Goal: Navigation & Orientation: Understand site structure

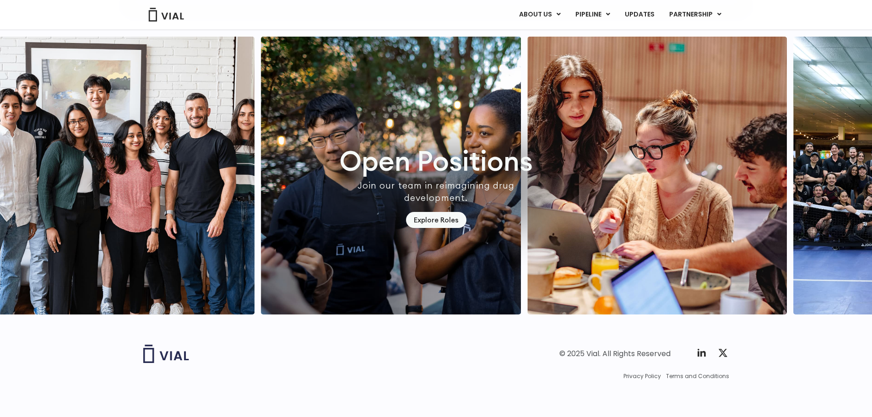
scroll to position [2689, 0]
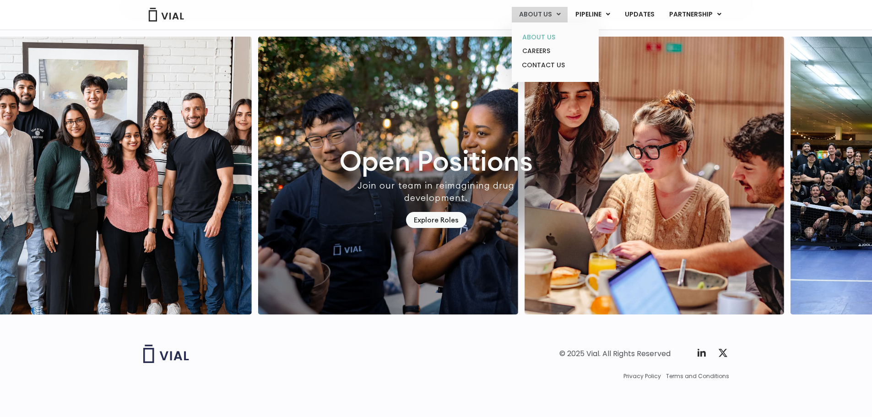
click at [550, 35] on link "ABOUT US" at bounding box center [555, 37] width 80 height 14
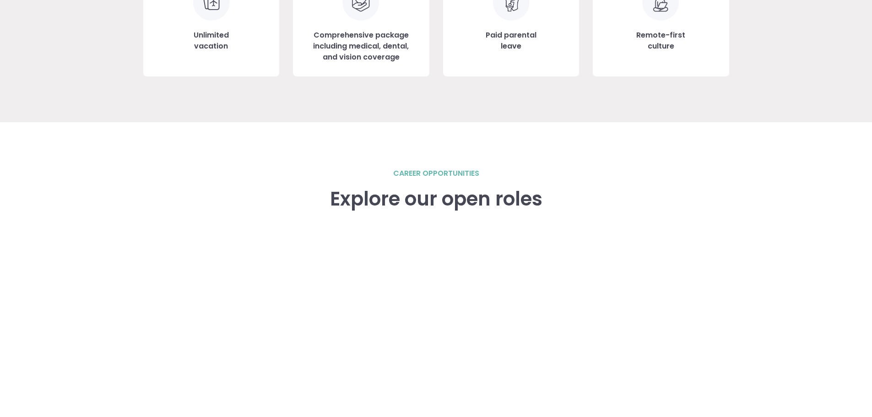
scroll to position [1328, 0]
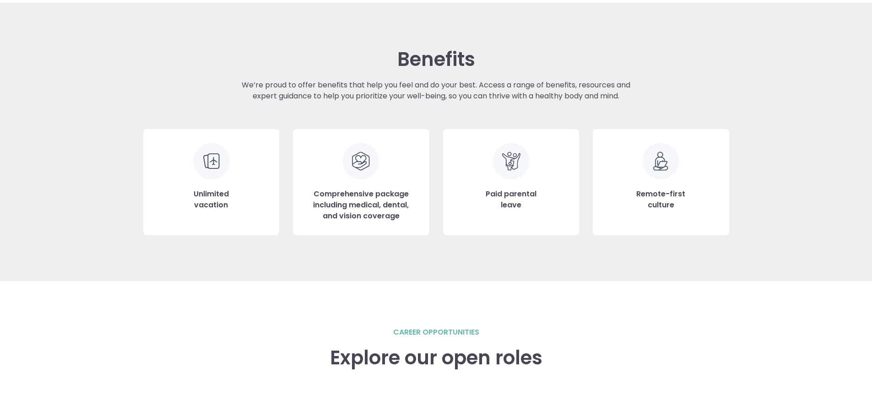
drag, startPoint x: 205, startPoint y: 303, endPoint x: 185, endPoint y: 173, distance: 131.5
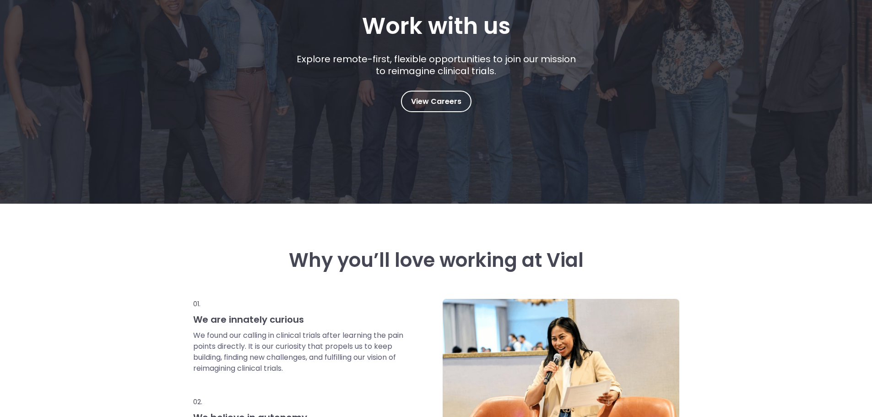
scroll to position [0, 0]
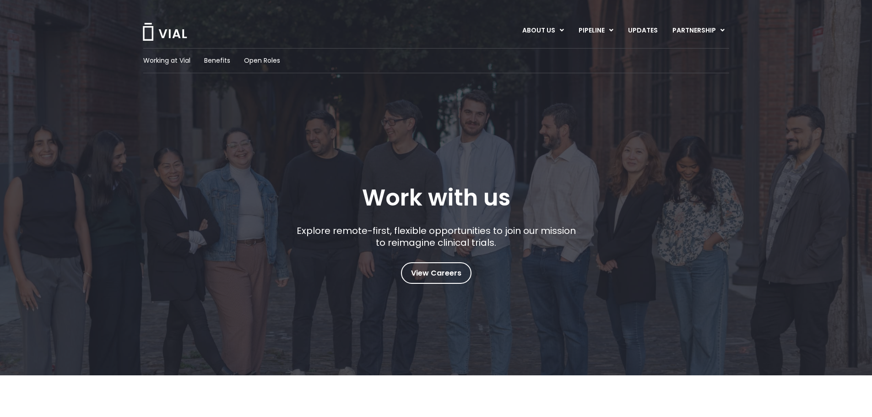
drag, startPoint x: 121, startPoint y: 60, endPoint x: 135, endPoint y: 51, distance: 16.8
click at [121, 60] on div "Working at Vial Benefits Open Roles Work with us Explore remote-first, flexible…" at bounding box center [436, 166] width 826 height 236
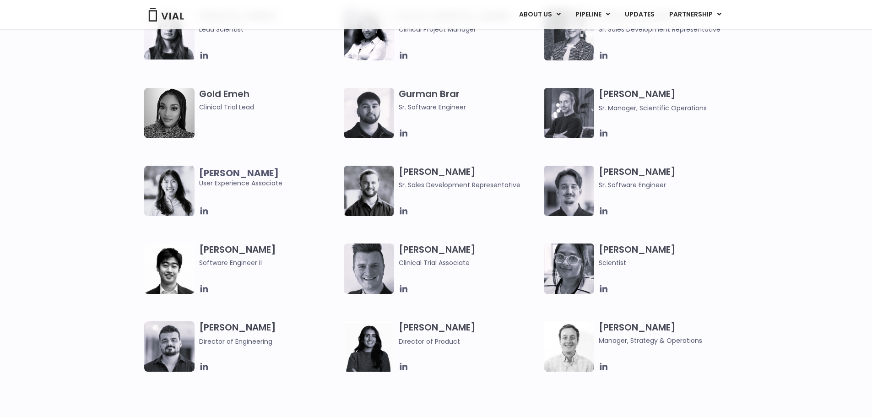
scroll to position [1007, 0]
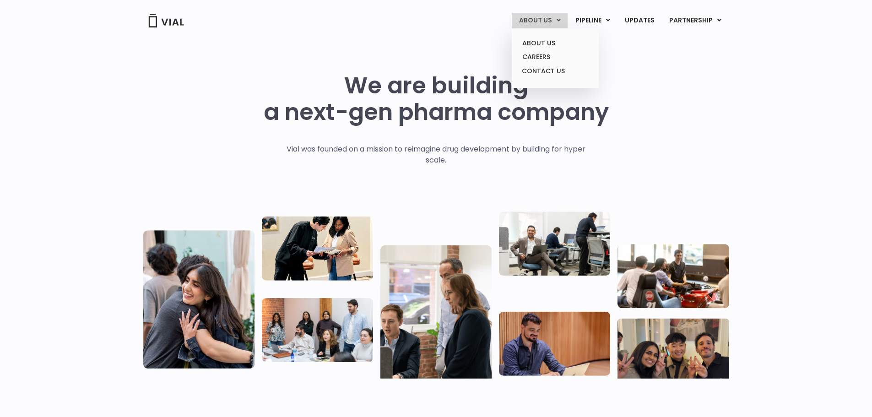
click at [532, 28] on ul "ABOUT US CAREERS CONTACT US" at bounding box center [555, 58] width 87 height 60
click at [532, 22] on link "ABOUT US" at bounding box center [540, 21] width 56 height 16
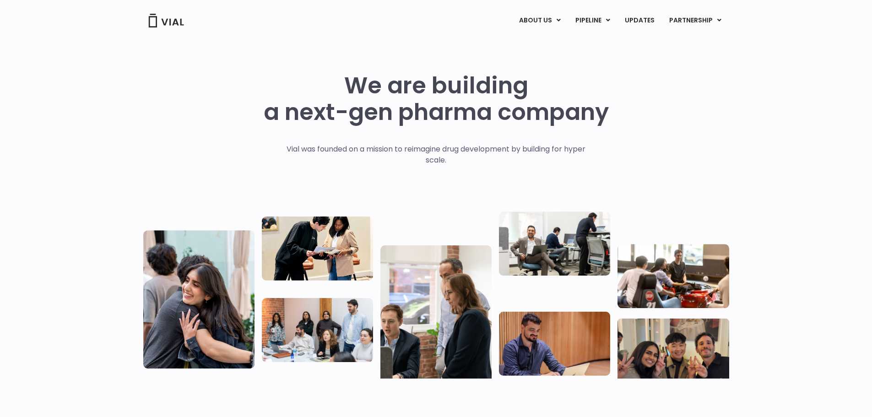
click at [170, 32] on div "ABOUT US ABOUT US CAREERS CONTACT US PIPELINE TL1A HLE PHASE 2 INHBE/ACTIVIN E …" at bounding box center [436, 19] width 604 height 39
click at [172, 25] on img at bounding box center [166, 21] width 37 height 14
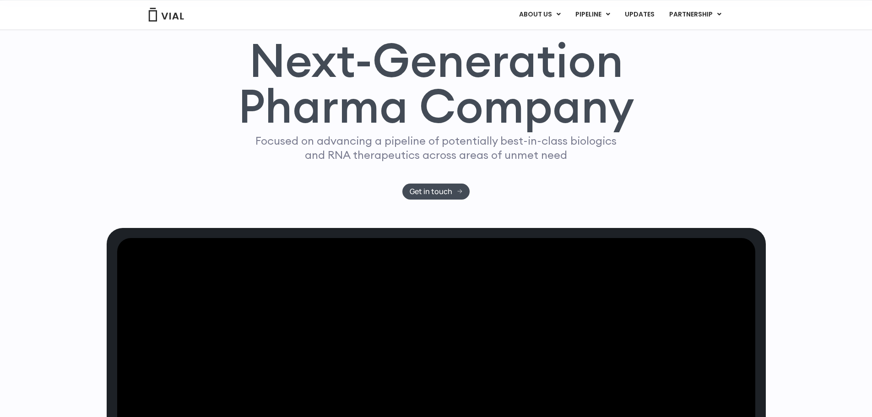
scroll to position [46, 0]
